Goal: Task Accomplishment & Management: Manage account settings

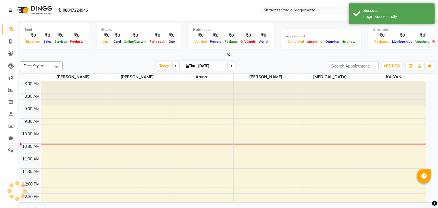
select select "en"
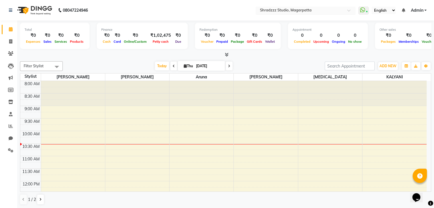
click at [331, 7] on div "Select Location × Shradzzz Studio, Magarpatta" at bounding box center [306, 11] width 100 height 8
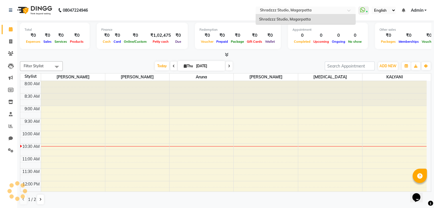
click at [331, 7] on div "Select Location × Shradzzz Studio, Magarpatta" at bounding box center [306, 11] width 100 height 8
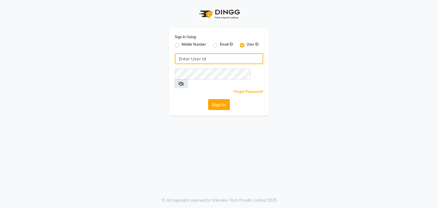
type input "shradzzzstudio"
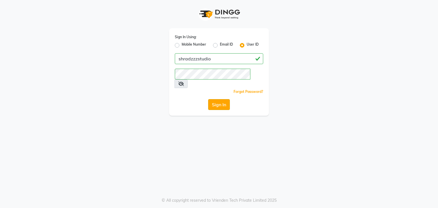
click at [224, 99] on button "Sign In" at bounding box center [219, 104] width 22 height 11
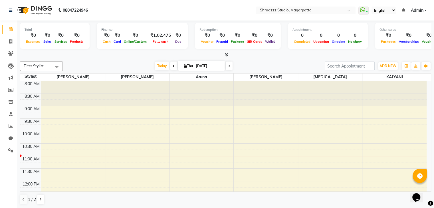
click at [276, 68] on div "[DATE] [DATE]" at bounding box center [194, 66] width 256 height 9
